Goal: Check status: Check status

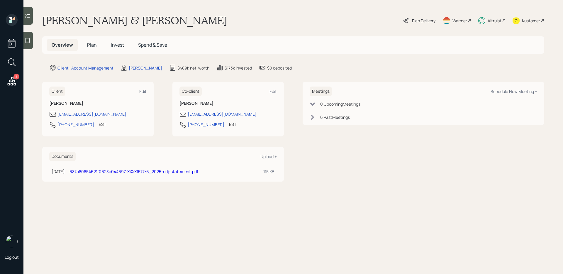
click at [31, 21] on div at bounding box center [27, 16] width 9 height 18
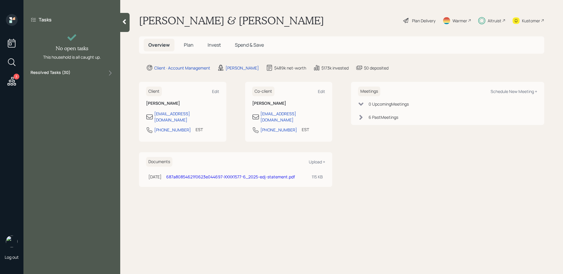
click at [70, 73] on div "Resolved Tasks ( 30 )" at bounding box center [72, 73] width 83 height 7
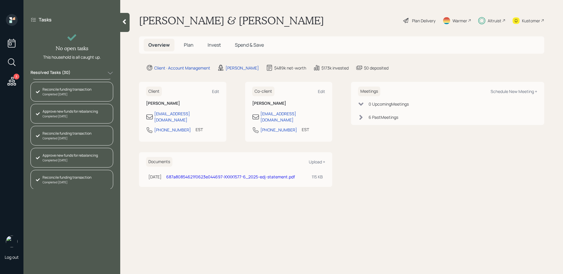
scroll to position [548, 0]
click at [213, 43] on span "Invest" at bounding box center [214, 45] width 13 height 6
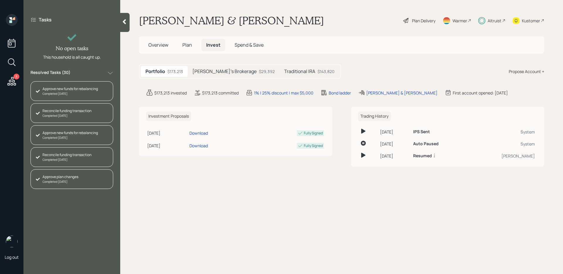
click at [259, 71] on div "$29,392" at bounding box center [267, 71] width 16 height 6
